Goal: Information Seeking & Learning: Learn about a topic

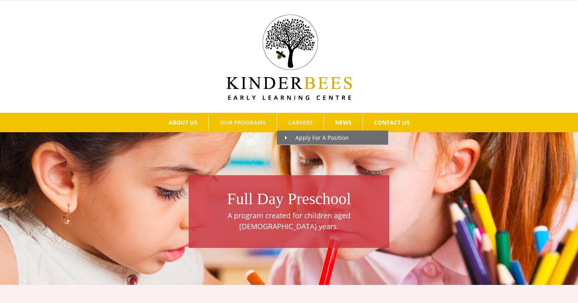
click at [297, 125] on span "CAREERS" at bounding box center [300, 123] width 24 height 6
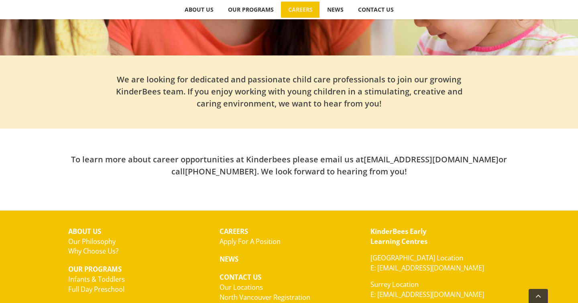
scroll to position [282, 0]
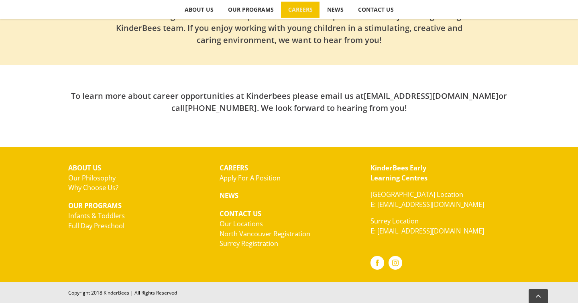
click at [246, 224] on link "Our Locations" at bounding box center [241, 223] width 43 height 9
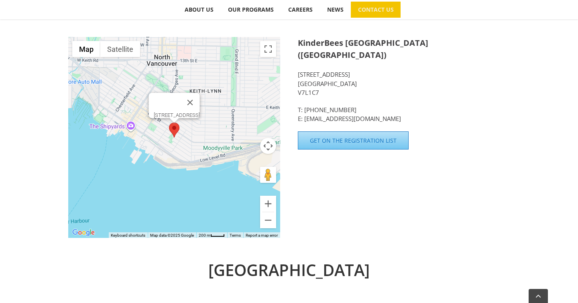
scroll to position [298, 0]
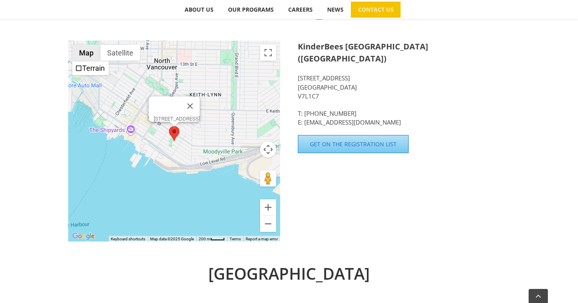
click at [93, 58] on button "Map" at bounding box center [86, 53] width 28 height 16
click at [99, 68] on label "Terrain" at bounding box center [93, 68] width 22 height 8
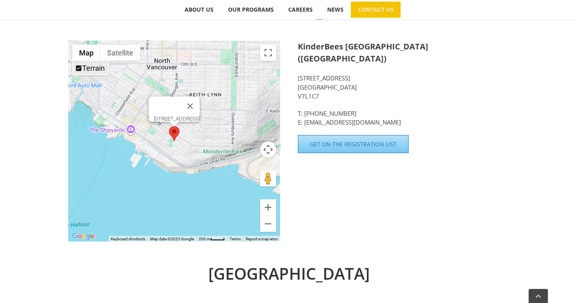
click at [99, 67] on label "Terrain" at bounding box center [93, 68] width 22 height 8
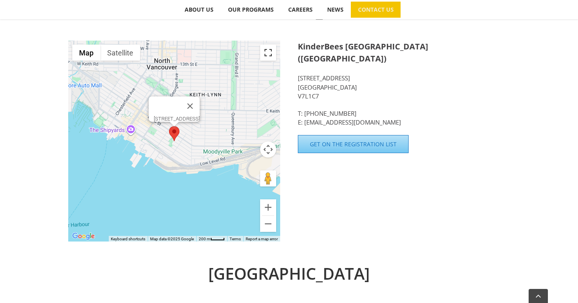
click at [267, 47] on button "Toggle fullscreen view" at bounding box center [268, 53] width 16 height 16
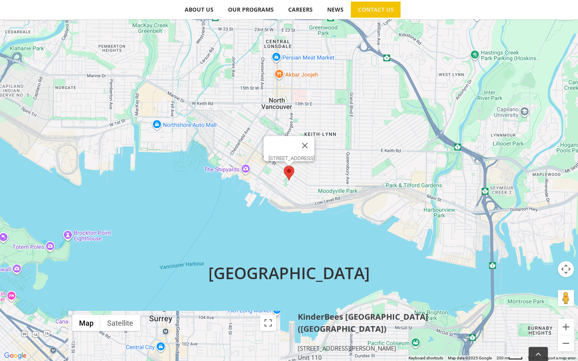
click at [286, 150] on div at bounding box center [281, 145] width 27 height 19
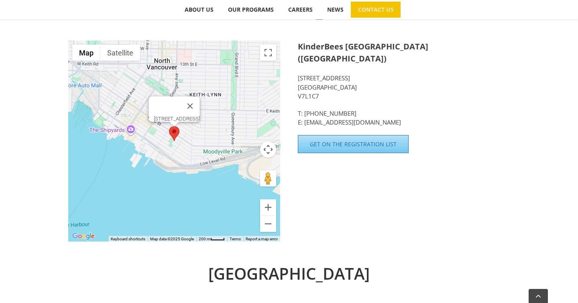
drag, startPoint x: 299, startPoint y: 65, endPoint x: 335, endPoint y: 87, distance: 42.6
click at [335, 87] on p "350 E 2nd Street North Vancouver BC V7L1C7" at bounding box center [404, 86] width 212 height 27
copy p "350 E 2nd Street North Vancouver BC V7L1C7"
click at [356, 89] on div "KinderBees Early Learning Centre (North Vancouver) 350 E 2nd Street North Vanco…" at bounding box center [404, 84] width 212 height 86
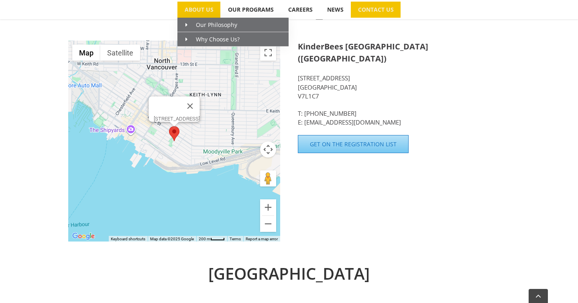
click at [193, 10] on span "ABOUT US" at bounding box center [199, 10] width 29 height 6
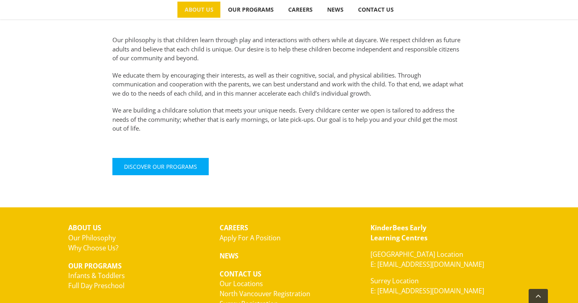
scroll to position [376, 0]
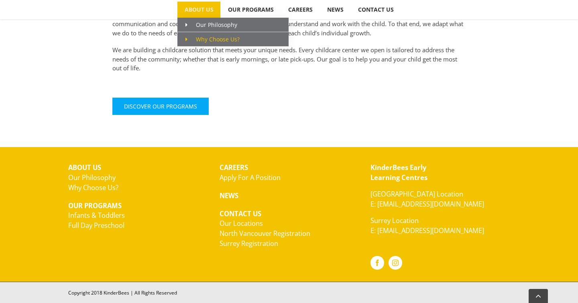
click at [214, 36] on span "Why Choose Us?" at bounding box center [212, 39] width 54 height 8
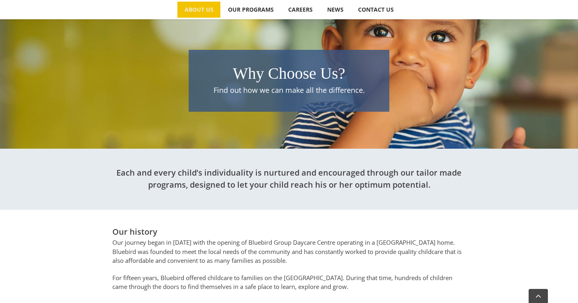
scroll to position [22, 0]
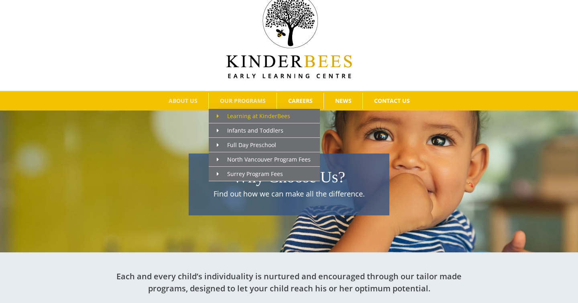
click at [243, 113] on span "Learning at KinderBees" at bounding box center [253, 116] width 73 height 8
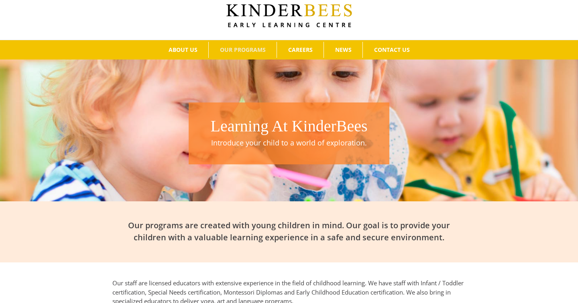
scroll to position [59, 0]
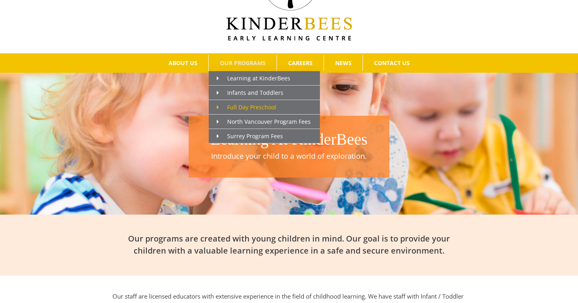
click at [265, 104] on span "Full Day Preschool" at bounding box center [246, 107] width 59 height 8
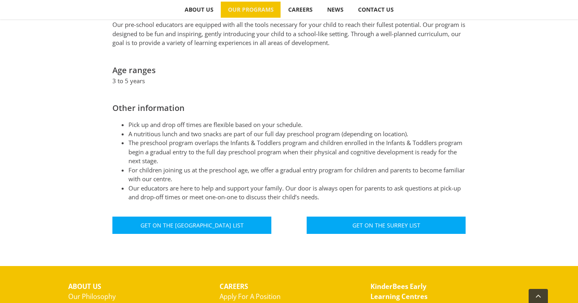
scroll to position [411, 0]
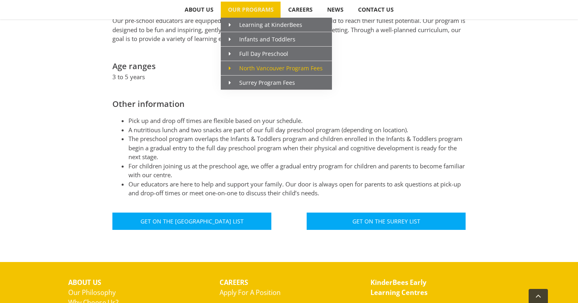
click at [241, 70] on span "North Vancouver Program Fees" at bounding box center [276, 68] width 94 height 8
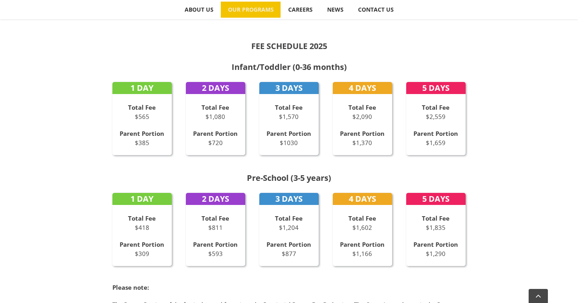
scroll to position [356, 0]
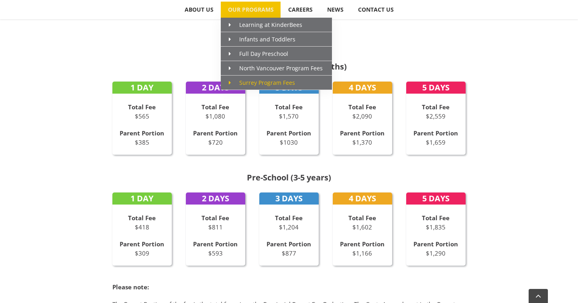
click at [266, 80] on span "Surrey Program Fees" at bounding box center [262, 83] width 66 height 8
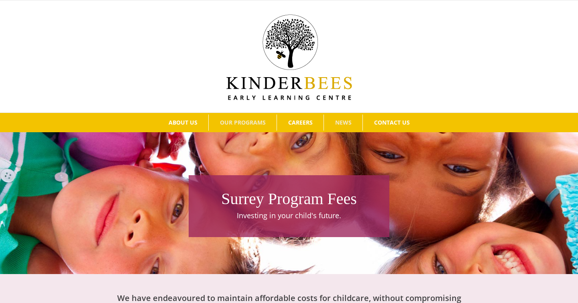
click at [350, 124] on span "NEWS" at bounding box center [343, 123] width 16 height 6
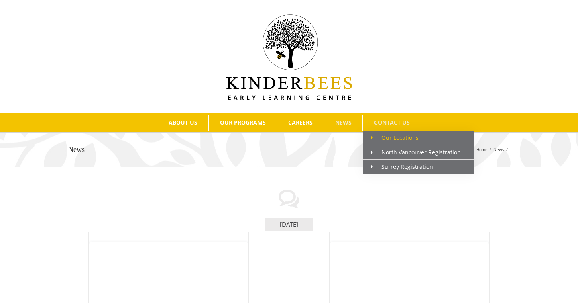
click at [392, 137] on span "Our Locations" at bounding box center [395, 138] width 48 height 8
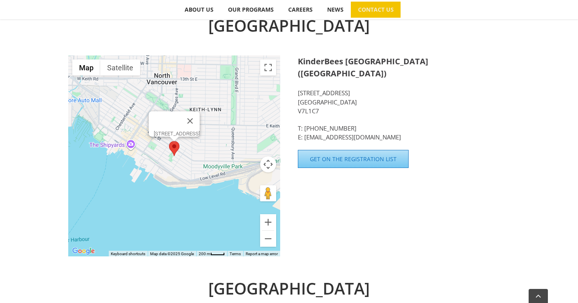
scroll to position [284, 0]
